Goal: Information Seeking & Learning: Stay updated

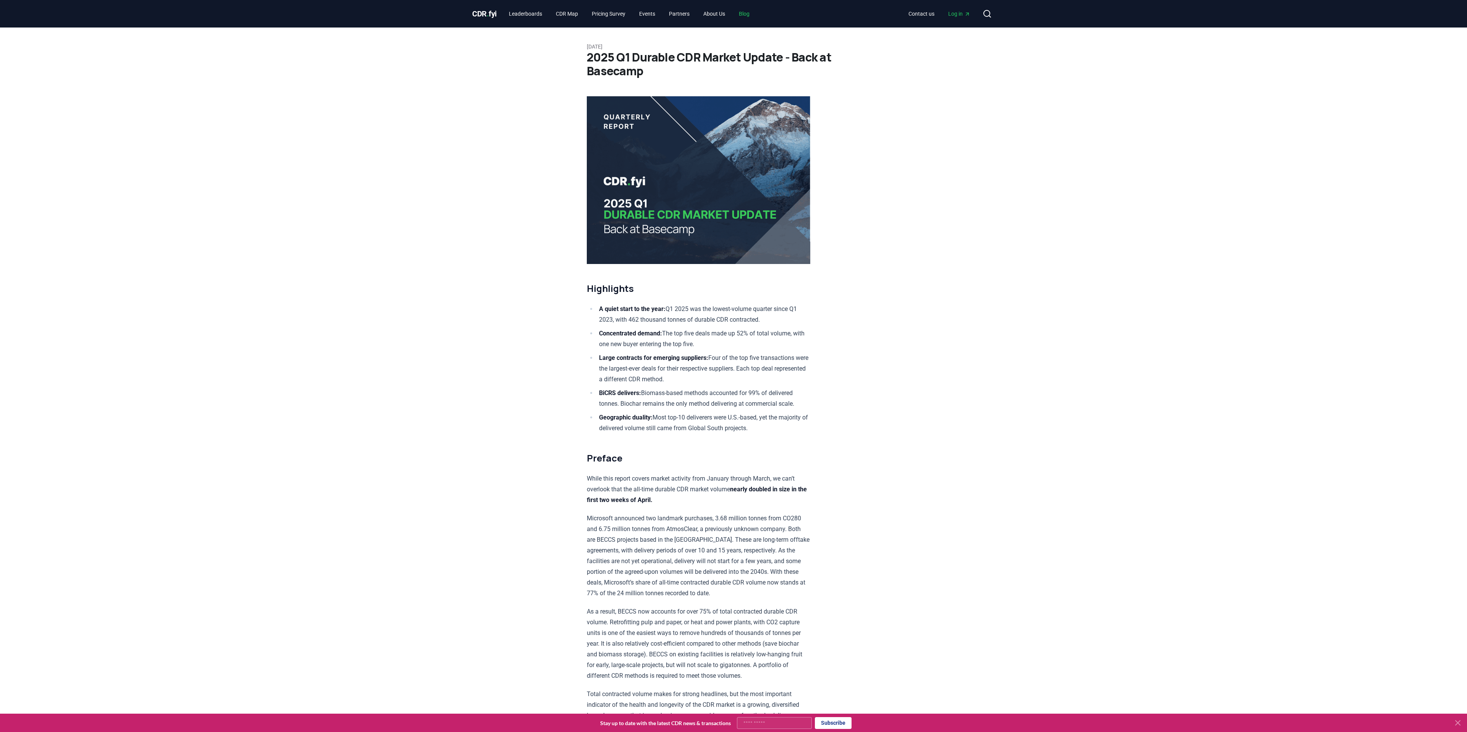
click at [756, 9] on link "Blog" at bounding box center [744, 14] width 23 height 14
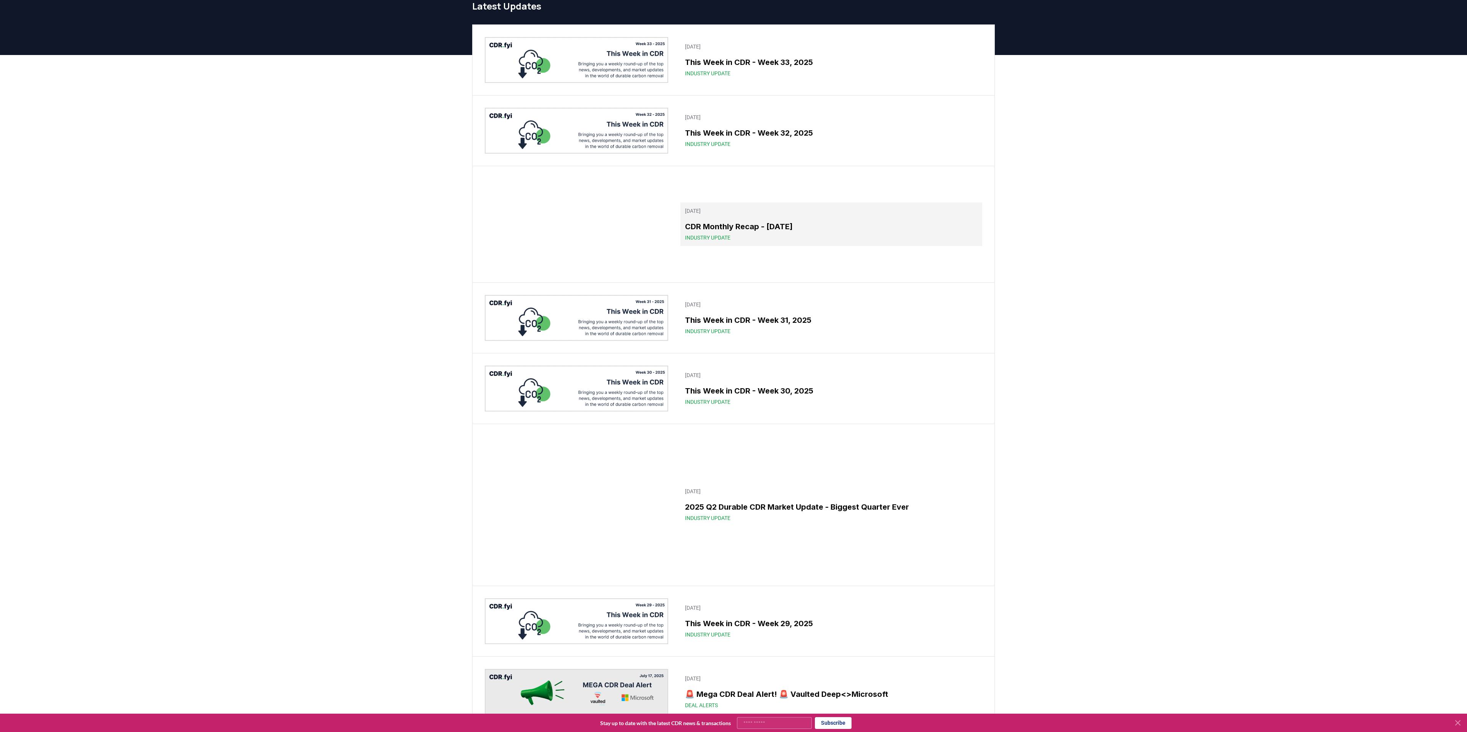
scroll to position [37, 0]
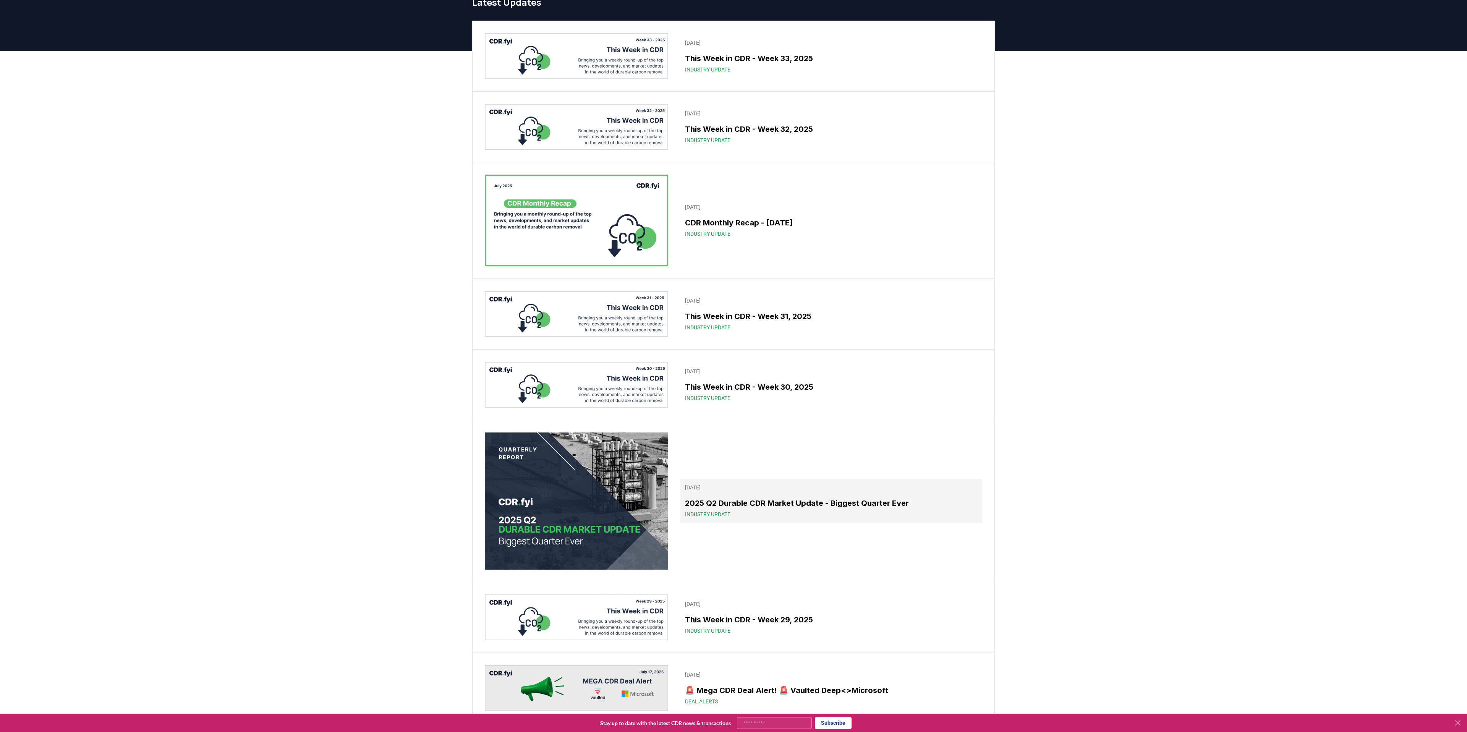
click at [865, 510] on div "Industry Update" at bounding box center [831, 514] width 293 height 8
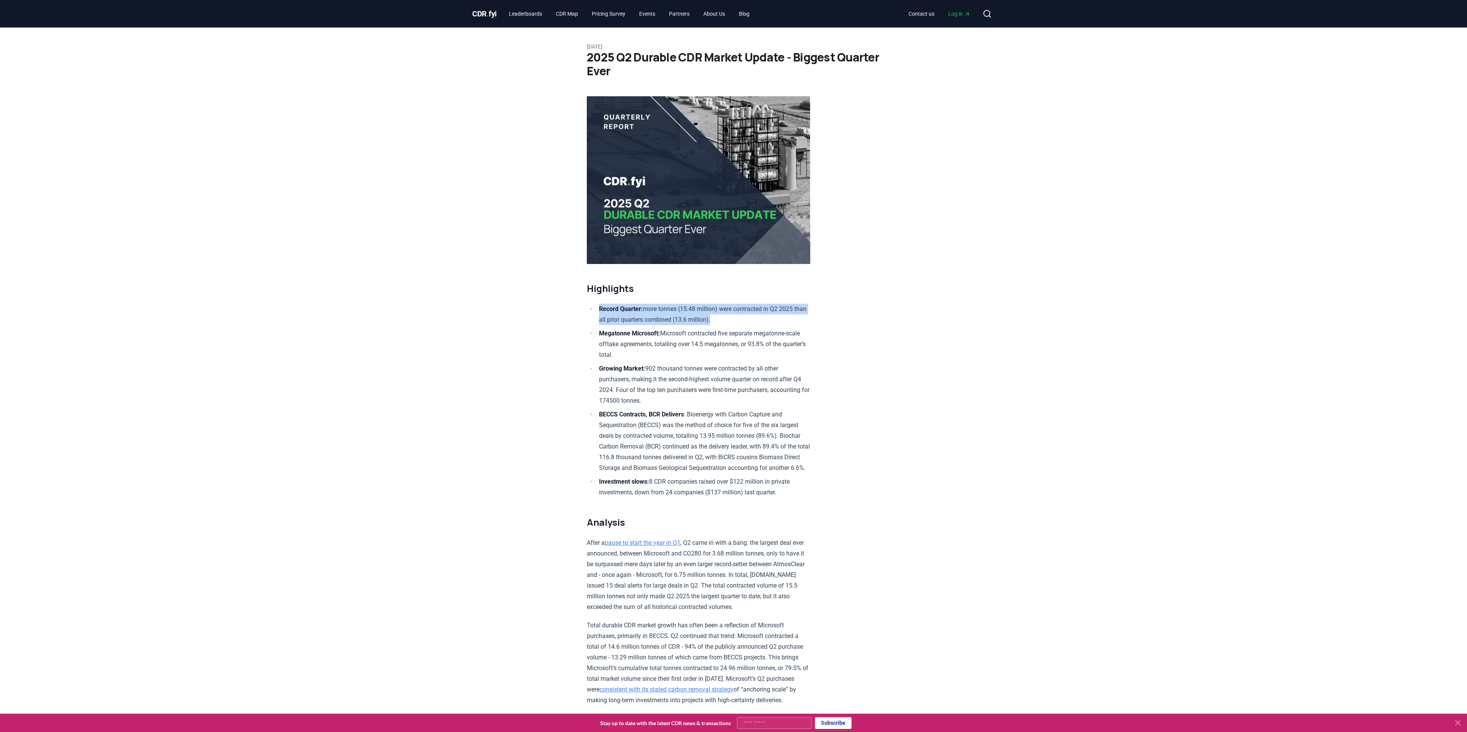
drag, startPoint x: 599, startPoint y: 327, endPoint x: 743, endPoint y: 340, distance: 145.1
click at [743, 325] on li "Record Quarter: more tonnes (15.48 million) were contracted in Q2 2025 than all…" at bounding box center [704, 314] width 214 height 21
copy li "Record Quarter: more tonnes (15.48 million) were contracted in Q2 2025 than all…"
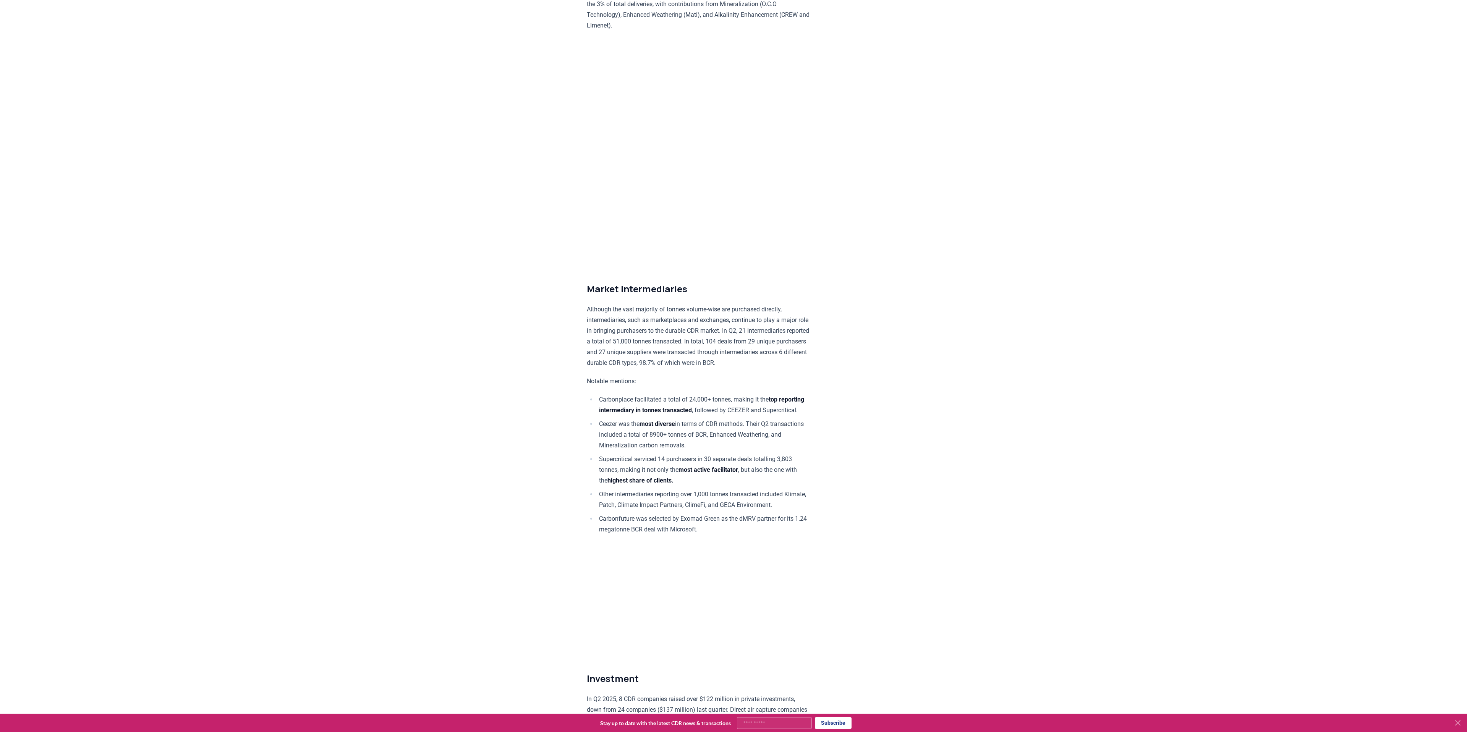
scroll to position [3833, 0]
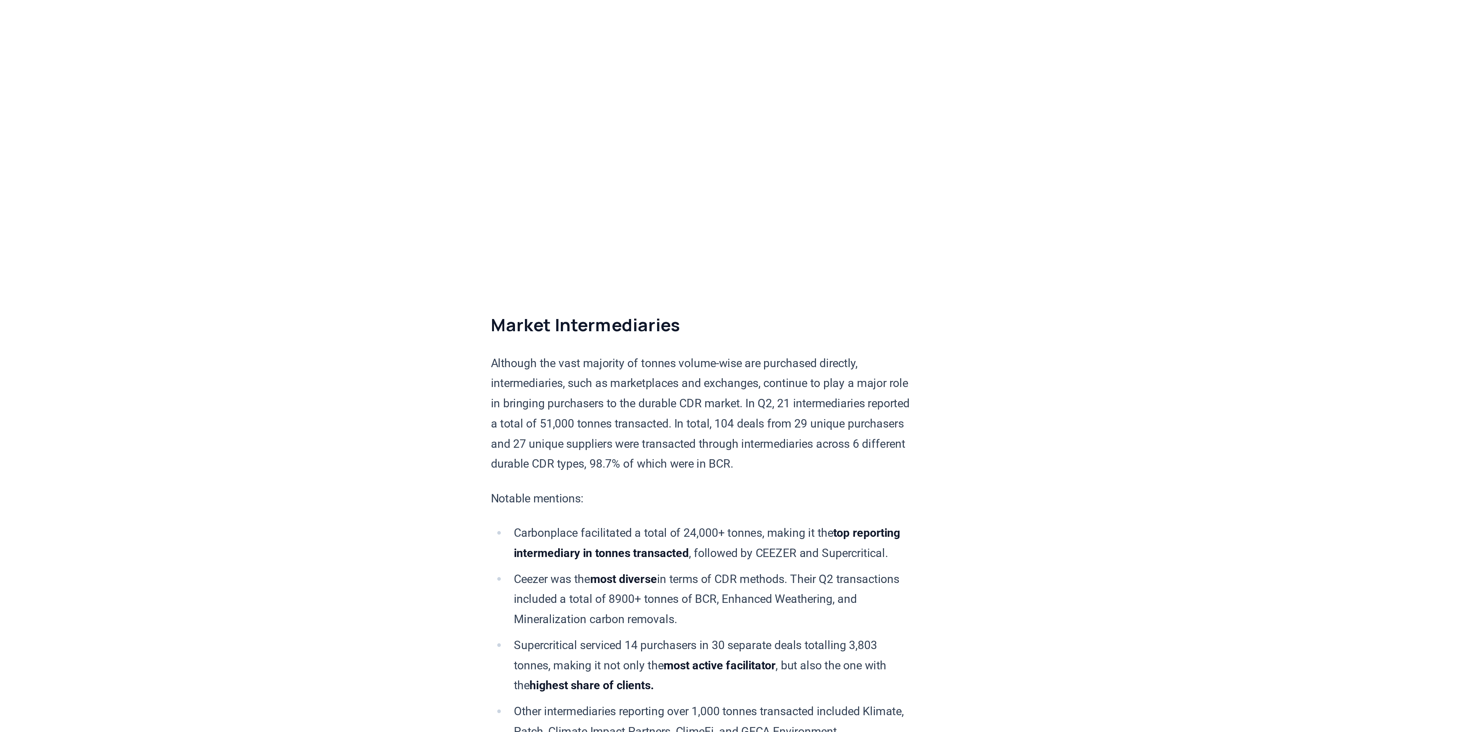
drag, startPoint x: 601, startPoint y: 315, endPoint x: 668, endPoint y: 336, distance: 70.0
click at [668, 450] on li "[PERSON_NAME] was the most diverse in terms of CDR methods. Their Q2 transactio…" at bounding box center [704, 466] width 214 height 32
click at [706, 450] on li "[PERSON_NAME] was the most diverse in terms of CDR methods. Their Q2 transactio…" at bounding box center [704, 466] width 214 height 32
drag, startPoint x: 599, startPoint y: 313, endPoint x: 709, endPoint y: 327, distance: 111.3
click at [709, 450] on li "[PERSON_NAME] was the most diverse in terms of CDR methods. Their Q2 transactio…" at bounding box center [704, 466] width 214 height 32
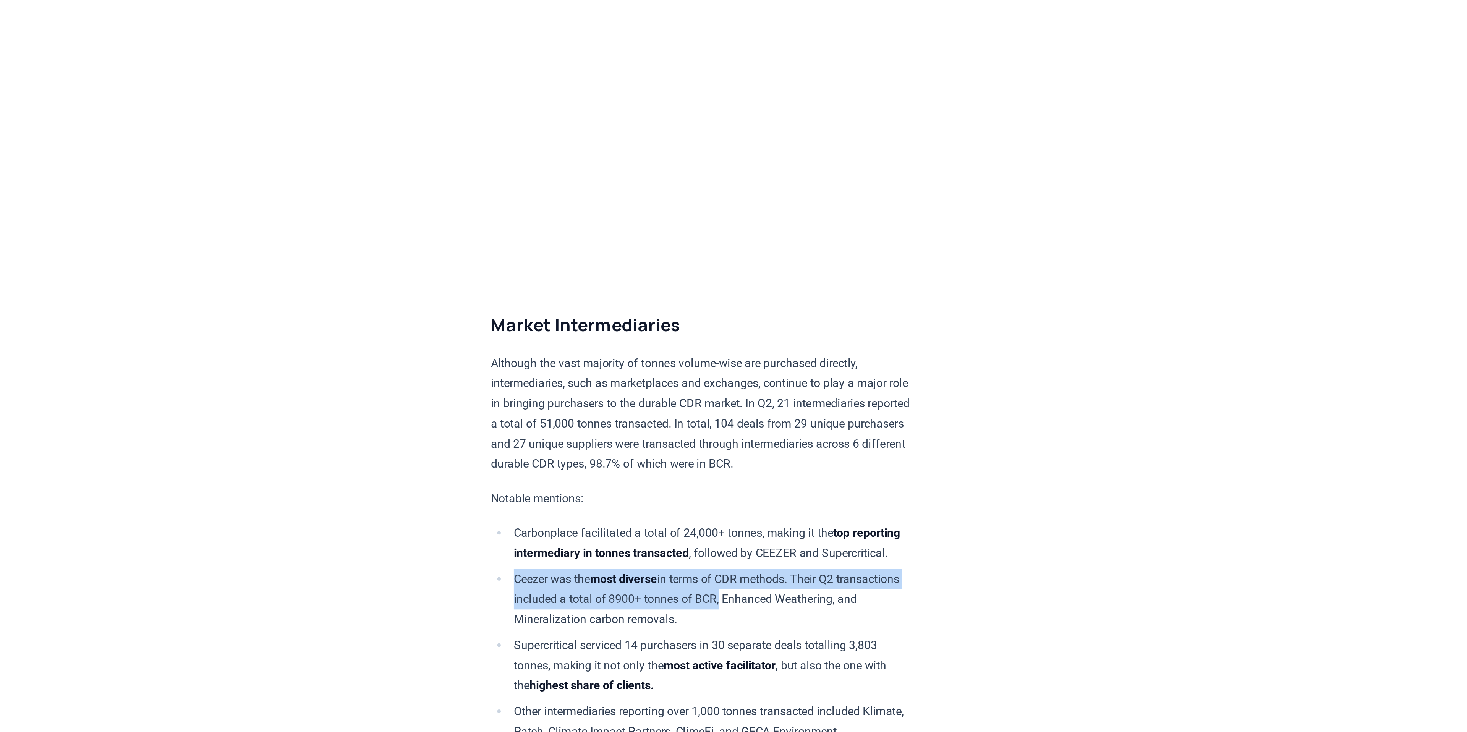
copy li "[PERSON_NAME] was the most diverse in terms of CDR methods. Their Q2 transactio…"
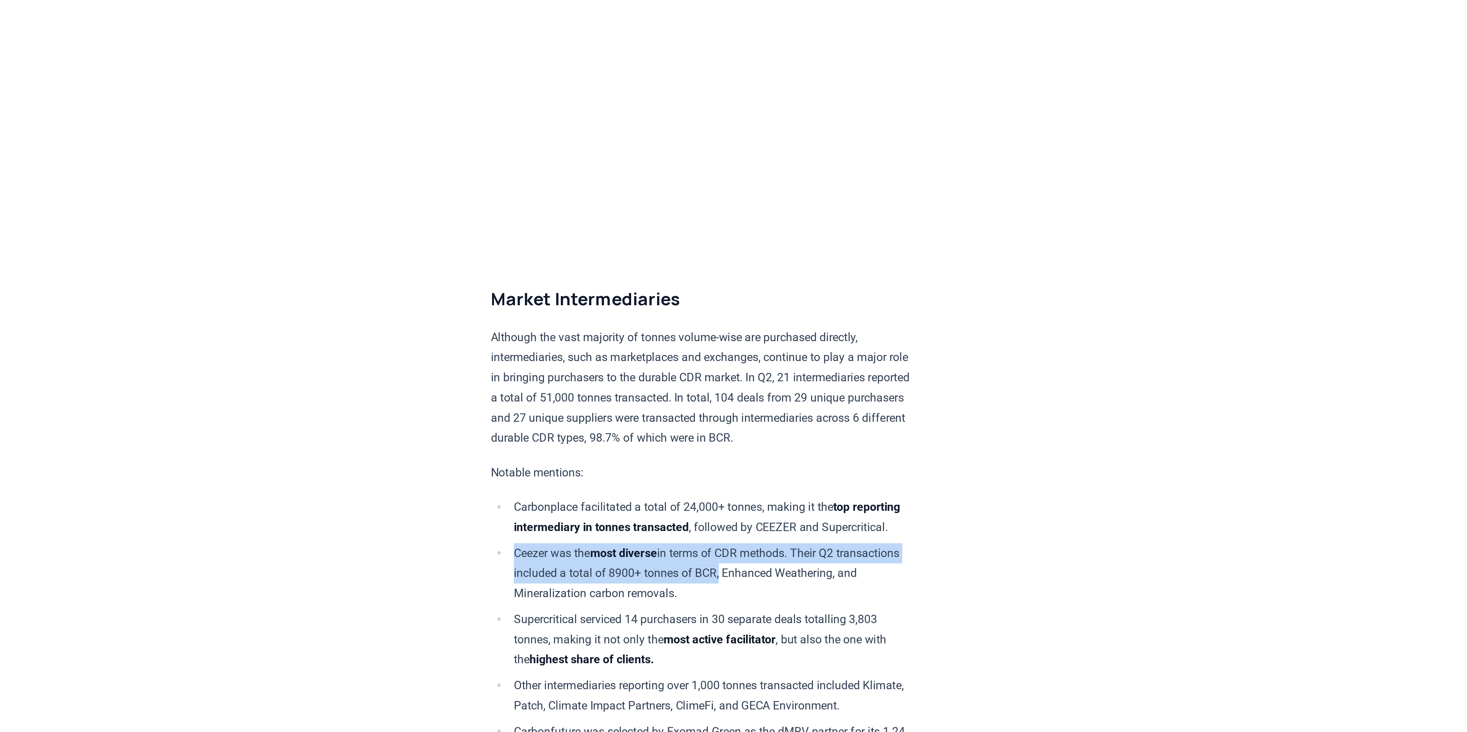
click at [710, 450] on li "[PERSON_NAME] was the most diverse in terms of CDR methods. Their Q2 transactio…" at bounding box center [704, 466] width 214 height 32
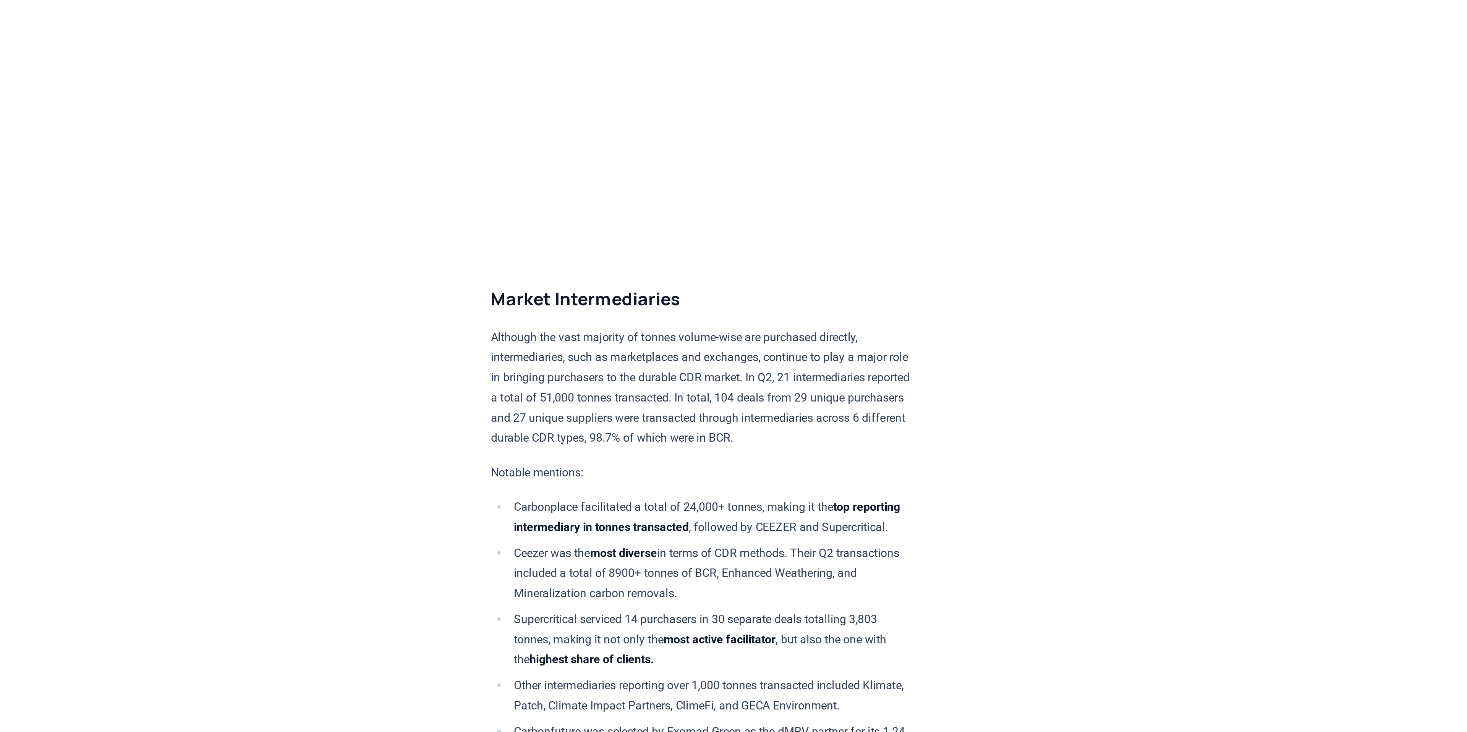
drag, startPoint x: 602, startPoint y: 314, endPoint x: 825, endPoint y: 335, distance: 223.8
click at [810, 450] on li "[PERSON_NAME] was the most diverse in terms of CDR methods. Their Q2 transactio…" at bounding box center [704, 466] width 214 height 32
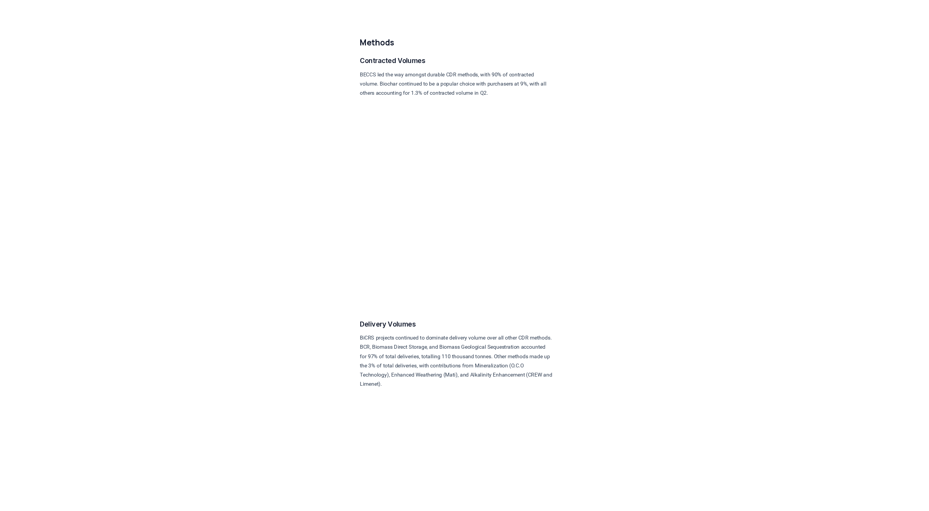
scroll to position [3342, 0]
